Goal: Task Accomplishment & Management: Manage account settings

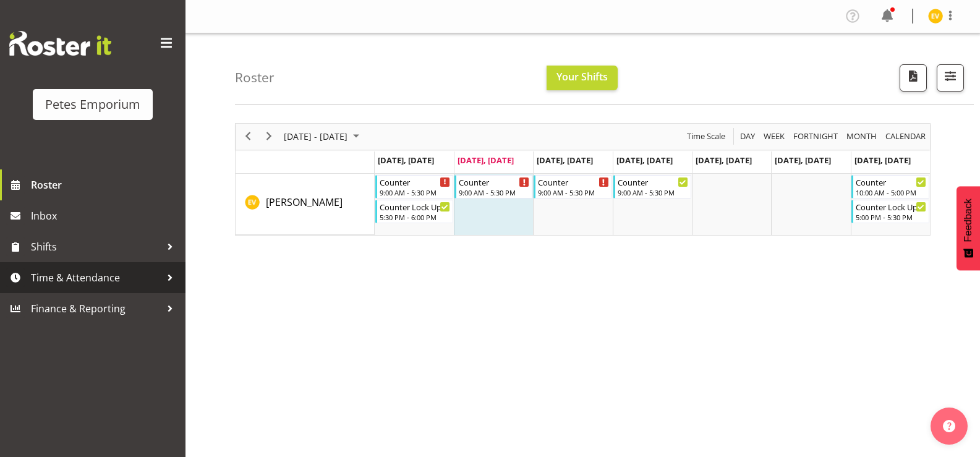
click at [128, 275] on span "Time & Attendance" at bounding box center [96, 277] width 130 height 19
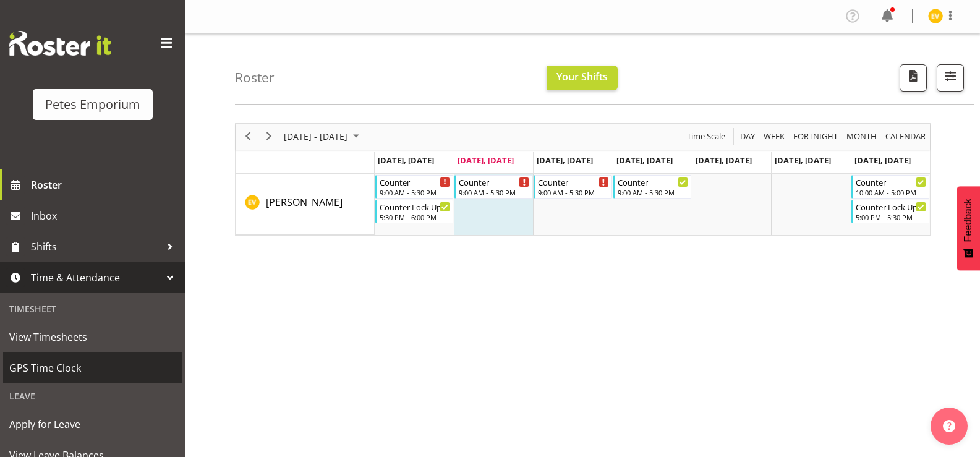
click at [106, 360] on span "GPS Time Clock" at bounding box center [92, 368] width 167 height 19
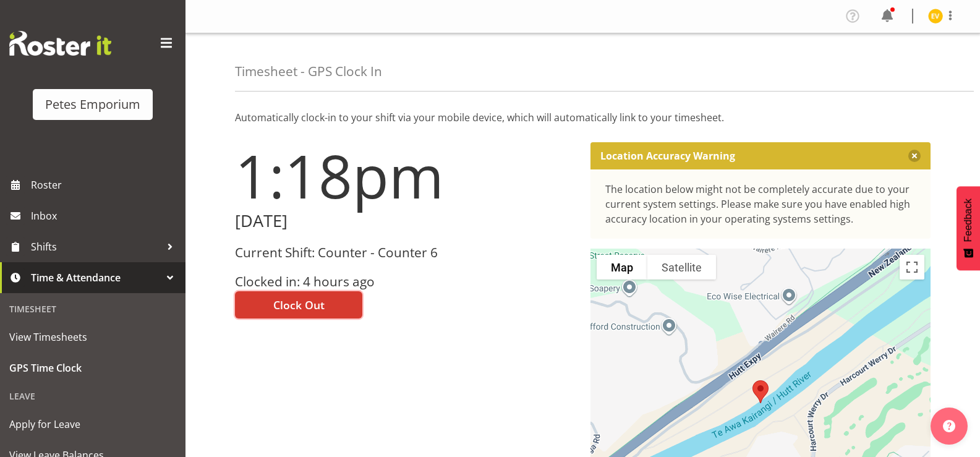
click at [286, 303] on span "Clock Out" at bounding box center [298, 305] width 51 height 16
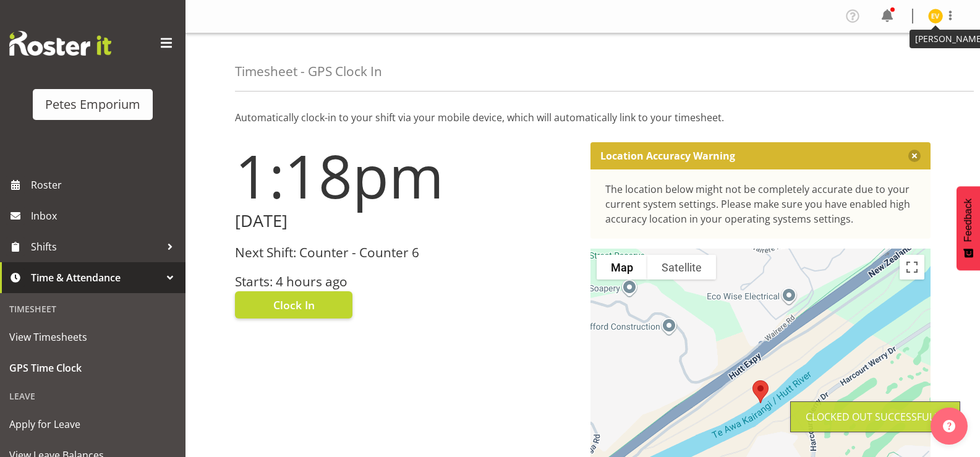
click at [934, 16] on img at bounding box center [935, 16] width 15 height 15
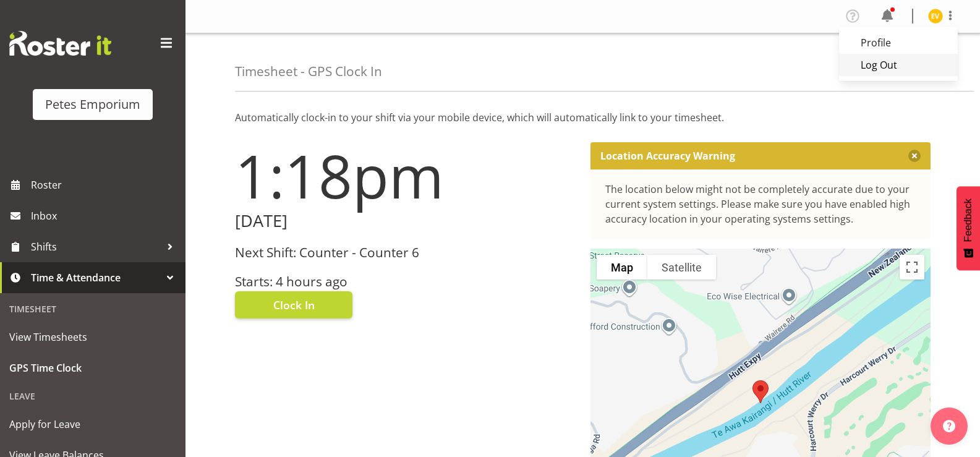
click at [901, 64] on link "Log Out" at bounding box center [898, 65] width 119 height 22
